Goal: Find specific page/section: Find specific page/section

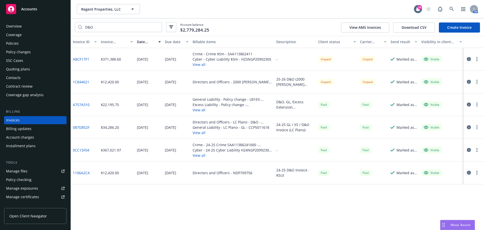
click at [98, 10] on span "Regent Properties, LLC" at bounding box center [103, 9] width 44 height 5
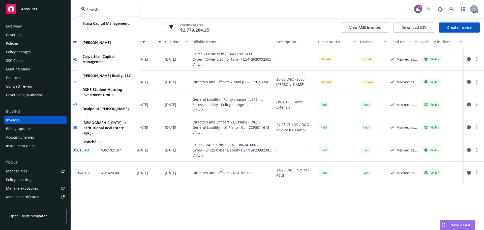
type input "fronchil"
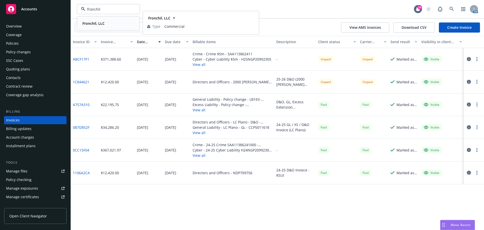
click at [98, 24] on strong "Fronchil, LLC" at bounding box center [93, 23] width 22 height 5
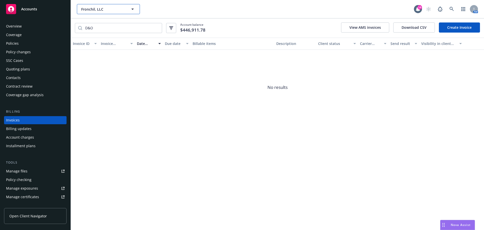
click at [105, 8] on span "Fronchil, LLC" at bounding box center [103, 9] width 44 height 5
type input "brasa"
click at [102, 22] on strong "Brasa Capital Management, LLC" at bounding box center [105, 26] width 47 height 10
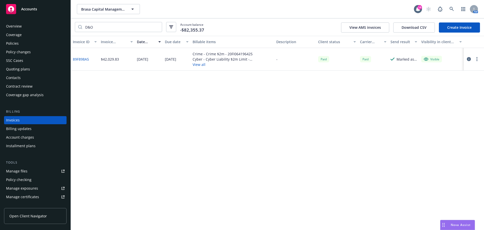
click at [31, 41] on div "Policies" at bounding box center [35, 43] width 58 height 8
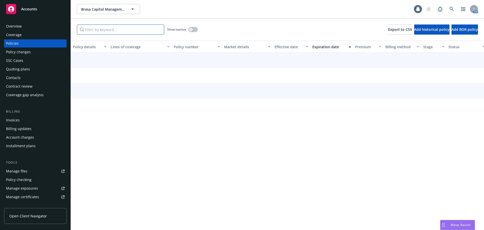
click at [121, 29] on input "Filter by keyword..." at bounding box center [120, 29] width 87 height 10
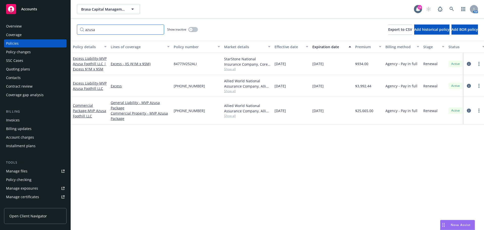
type input "azusa"
click at [38, 119] on div "Invoices" at bounding box center [35, 120] width 58 height 8
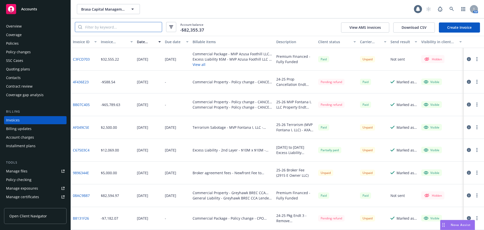
click at [121, 27] on input "search" at bounding box center [122, 27] width 80 height 10
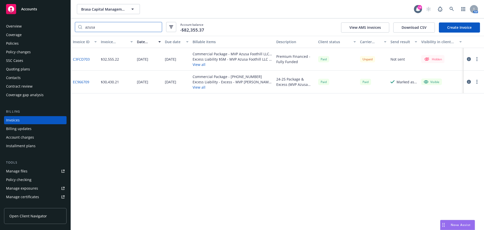
type input "azusa"
click at [81, 58] on link "C3FCD703" at bounding box center [81, 58] width 17 height 5
